Goal: Transaction & Acquisition: Purchase product/service

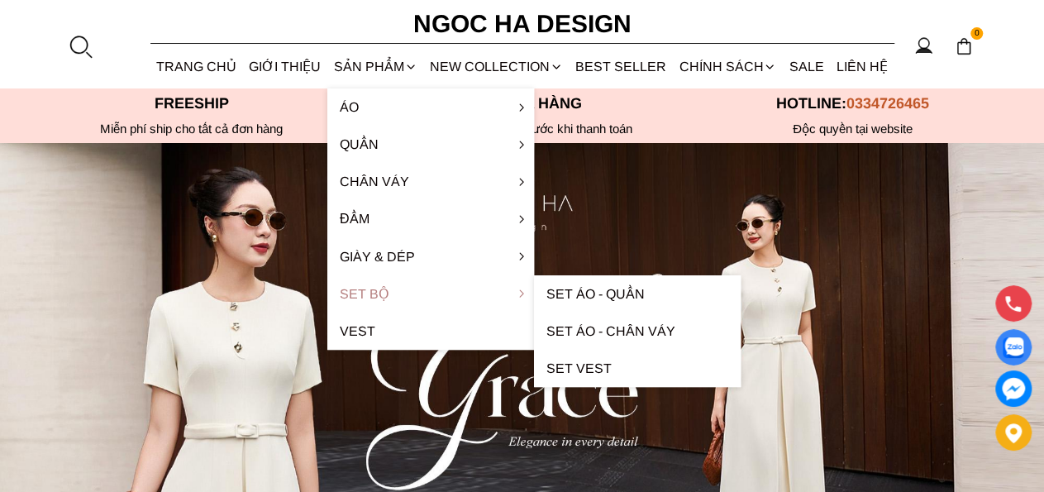
click at [385, 284] on link "Set Bộ" at bounding box center [430, 293] width 207 height 37
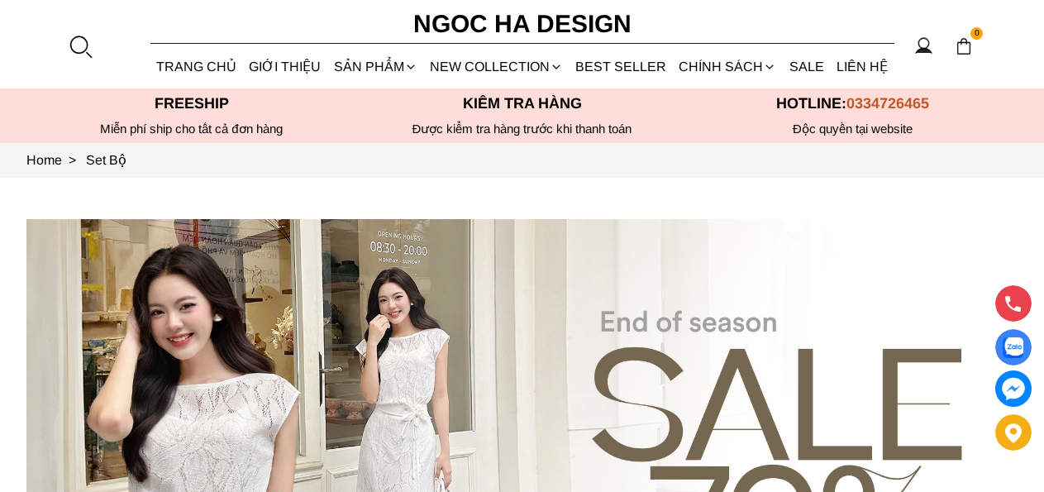
scroll to position [688, 0]
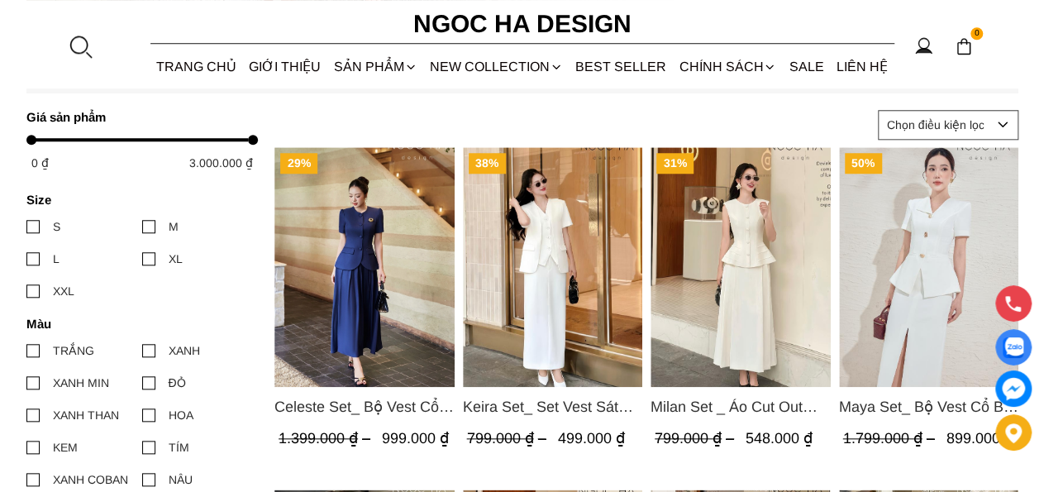
click at [346, 319] on img "Product image - Celeste Set_ Bộ Vest Cổ Tròn Chân Váy Nhún Xòe Màu Xanh Bò BJ142" at bounding box center [365, 267] width 180 height 240
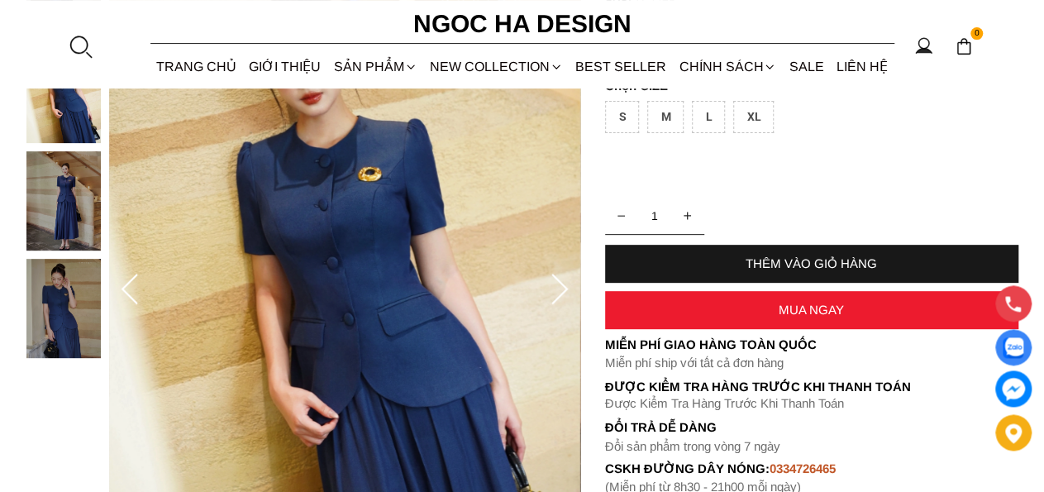
scroll to position [258, 0]
click at [563, 287] on icon at bounding box center [559, 290] width 33 height 33
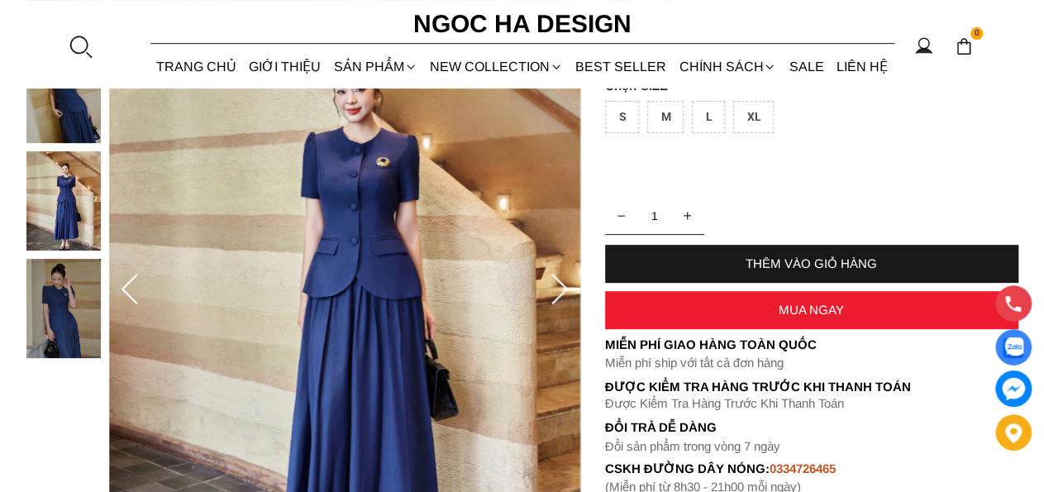
click at [563, 287] on icon at bounding box center [559, 290] width 33 height 33
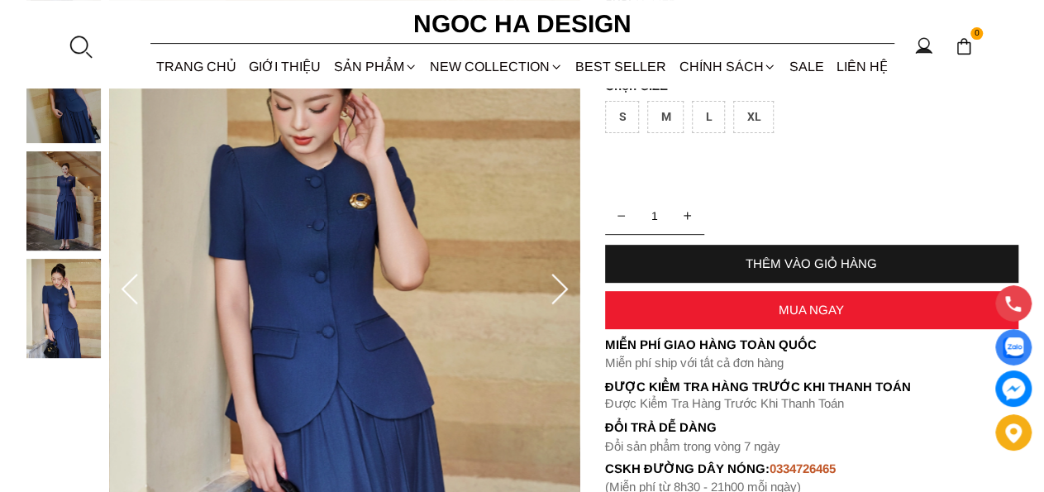
click at [563, 287] on icon at bounding box center [559, 290] width 33 height 33
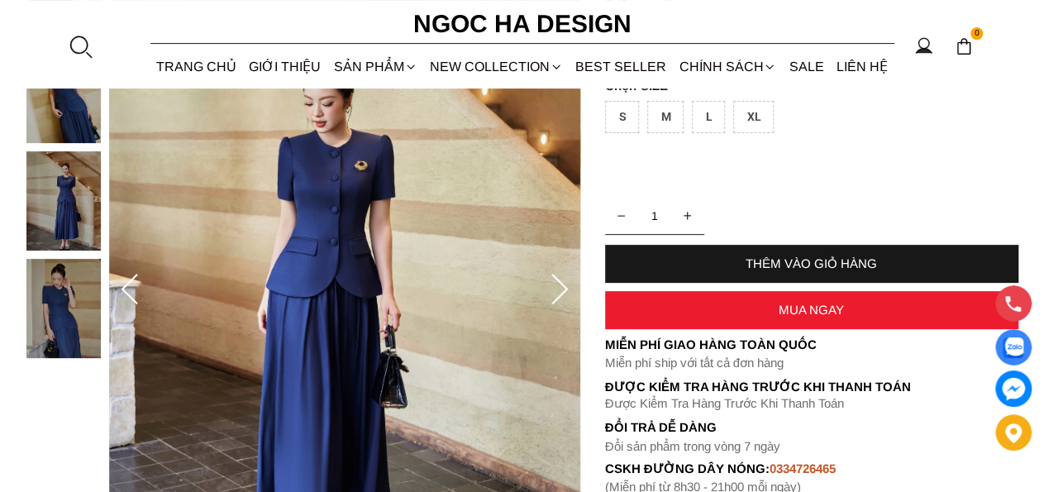
click at [563, 287] on icon at bounding box center [559, 290] width 33 height 33
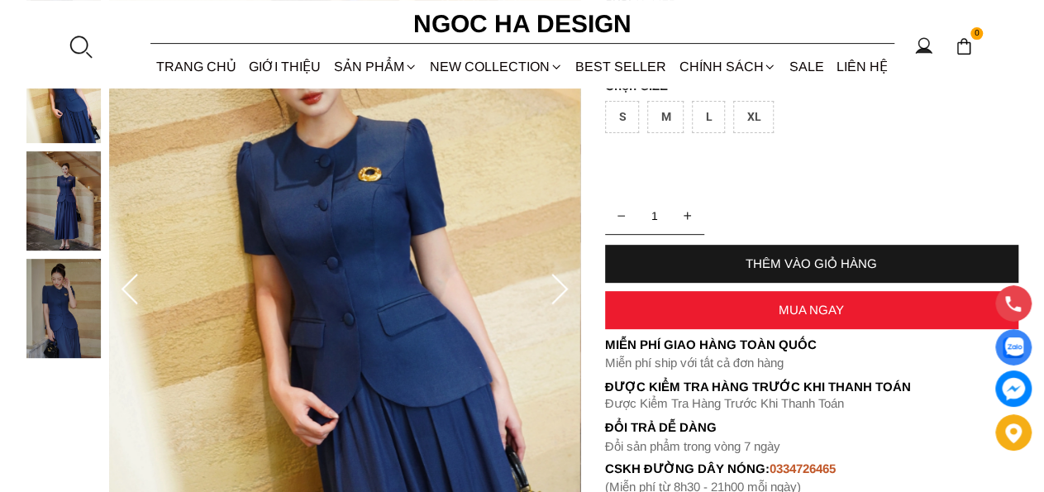
click at [563, 287] on icon at bounding box center [559, 290] width 33 height 33
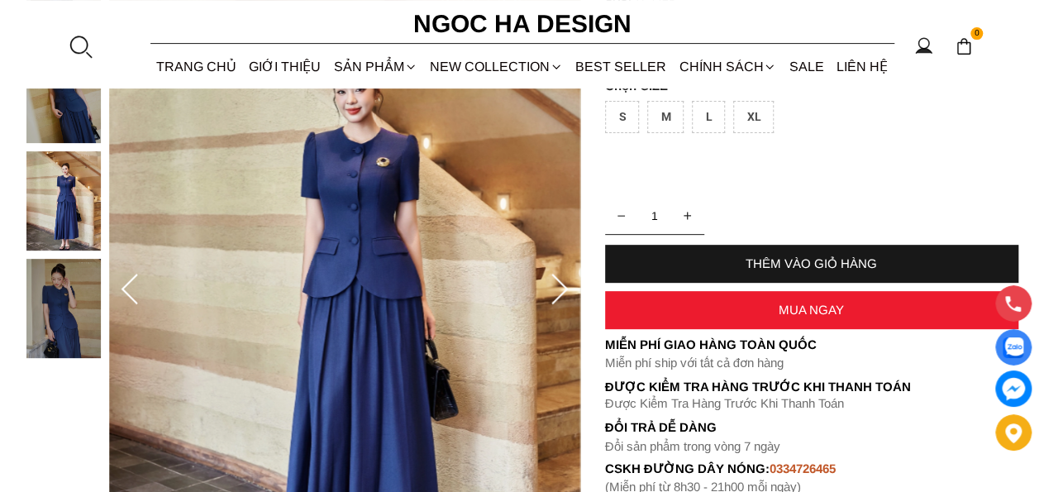
click at [563, 287] on icon at bounding box center [559, 290] width 33 height 33
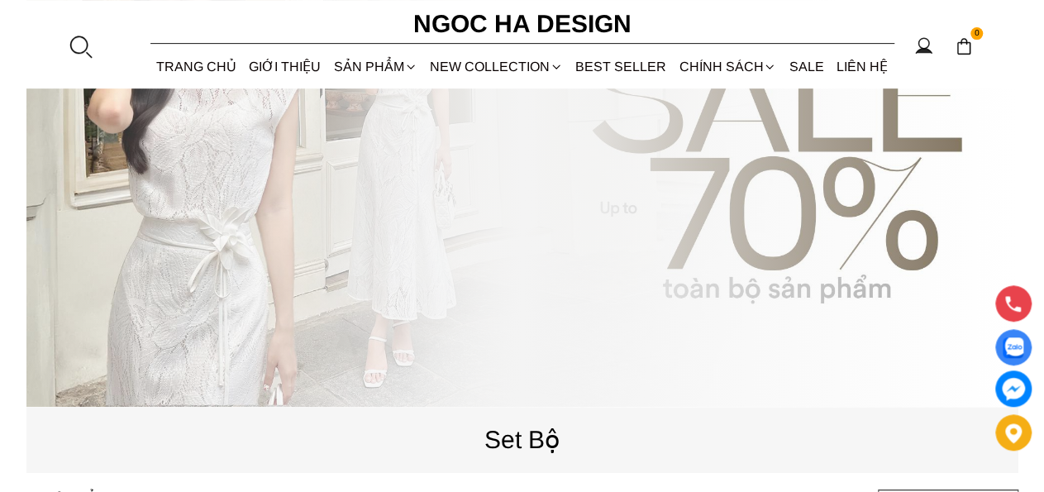
scroll to position [86, 0]
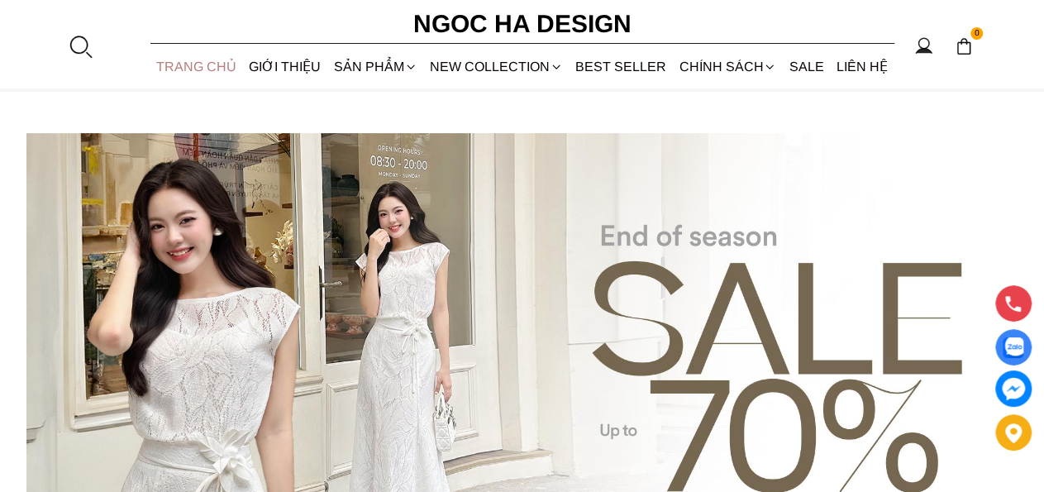
click at [235, 64] on link "TRANG CHỦ" at bounding box center [196, 67] width 93 height 44
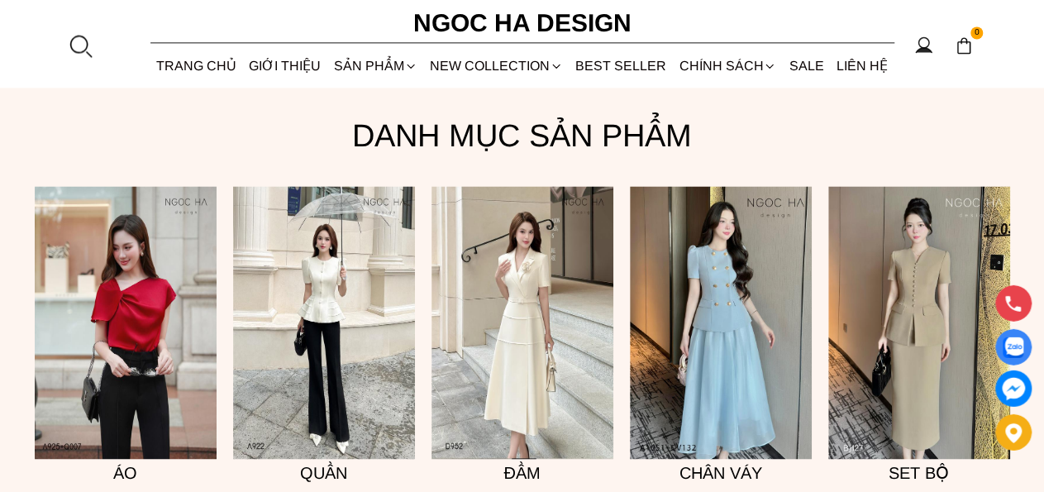
scroll to position [1204, 0]
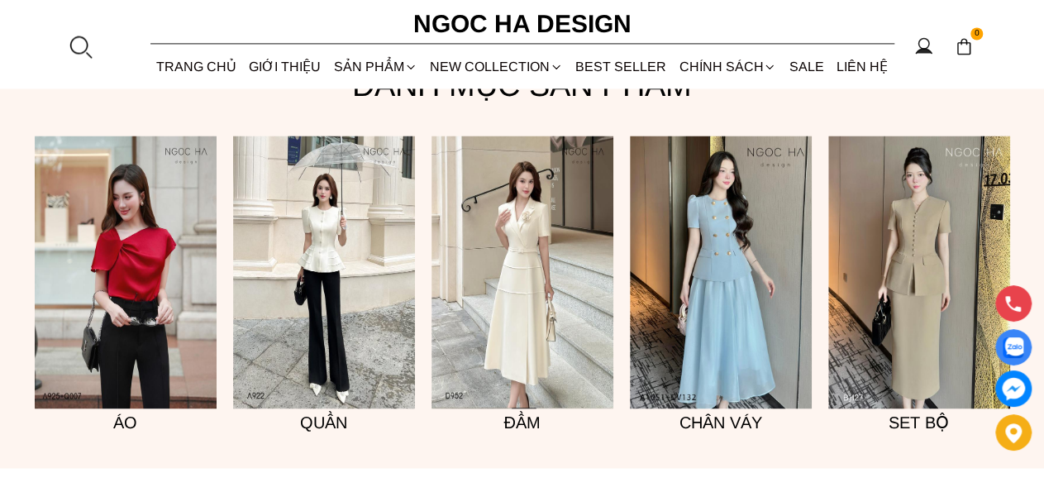
click at [542, 222] on img at bounding box center [523, 272] width 182 height 273
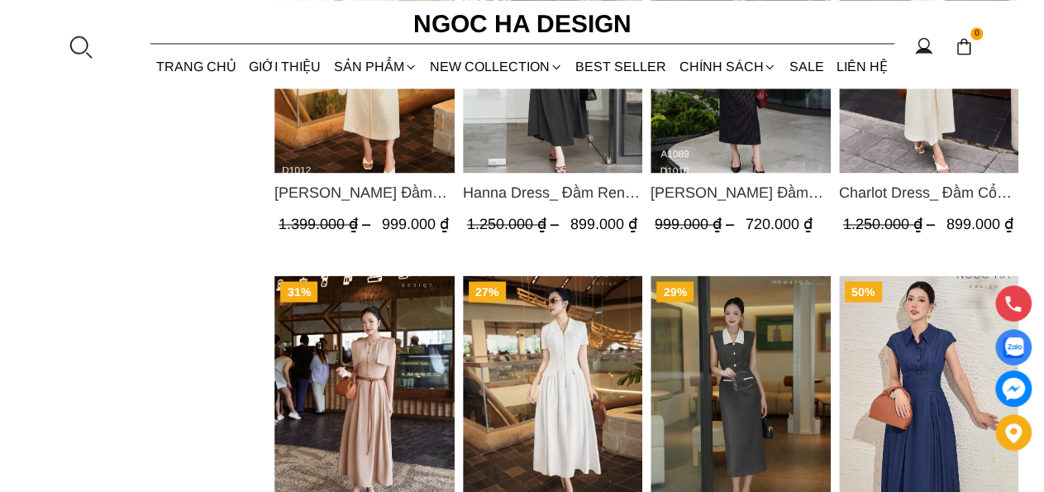
scroll to position [688, 0]
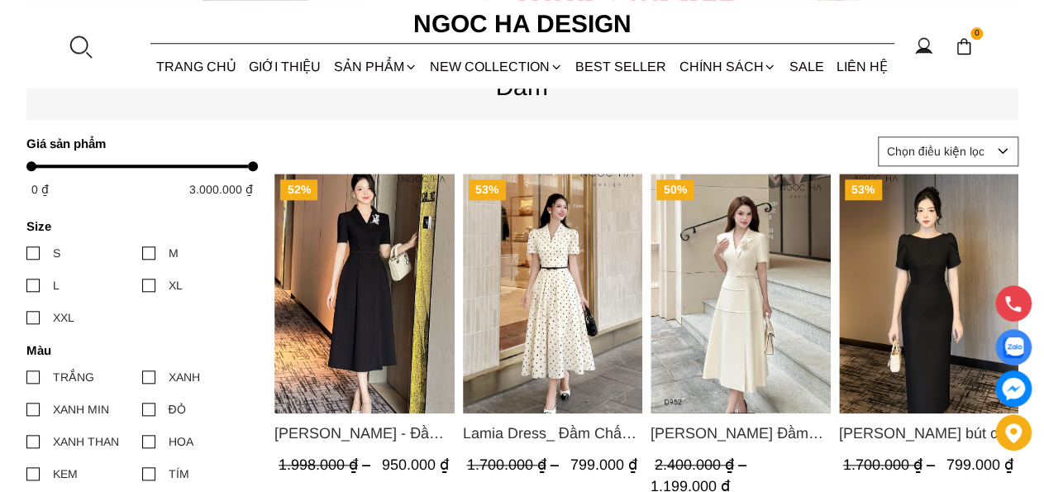
click at [382, 268] on img "Product image - Irene Dress - Đầm Vest Dáng Xòe Kèm Đai D713" at bounding box center [365, 294] width 180 height 240
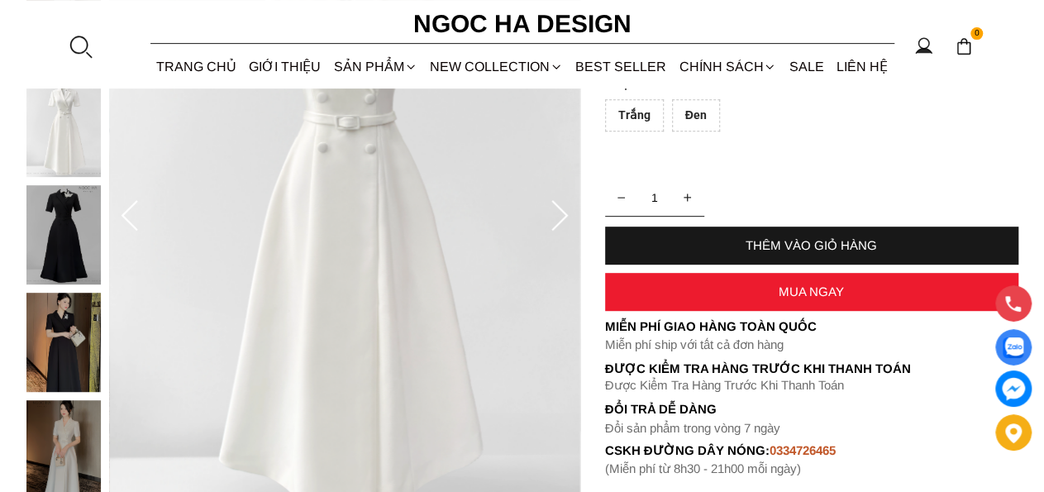
scroll to position [344, 0]
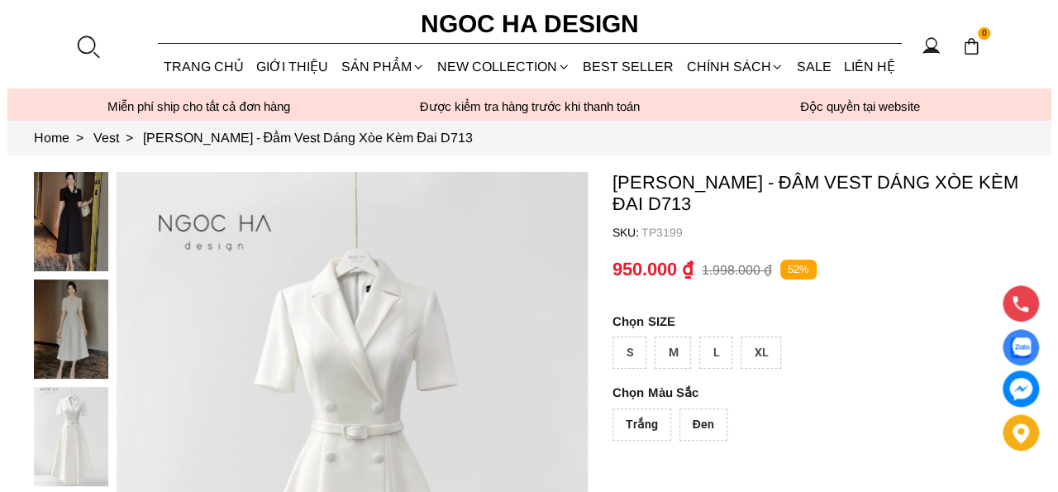
scroll to position [0, 0]
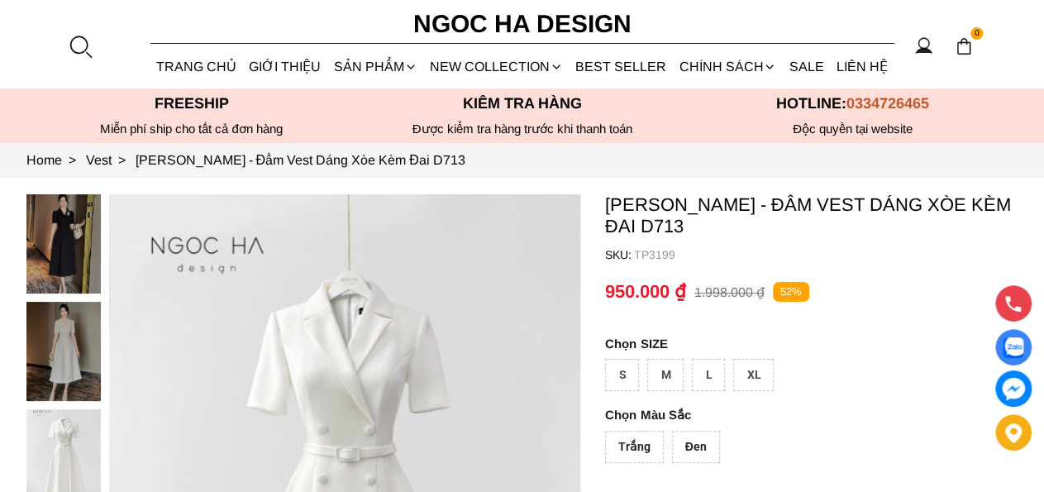
click at [86, 247] on img at bounding box center [63, 243] width 74 height 99
